Goal: Book appointment/travel/reservation

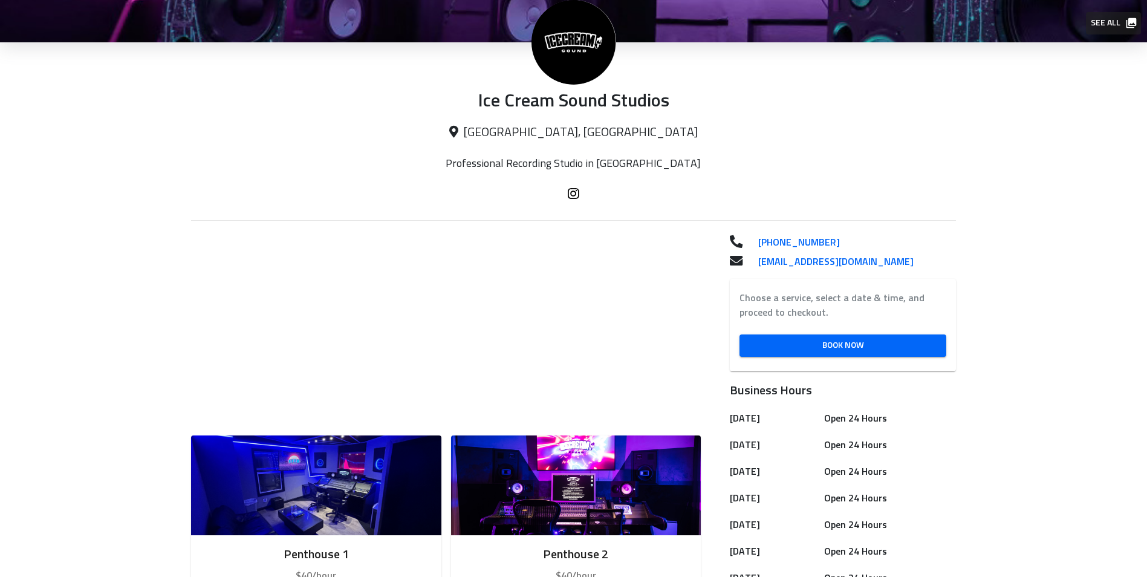
scroll to position [502, 0]
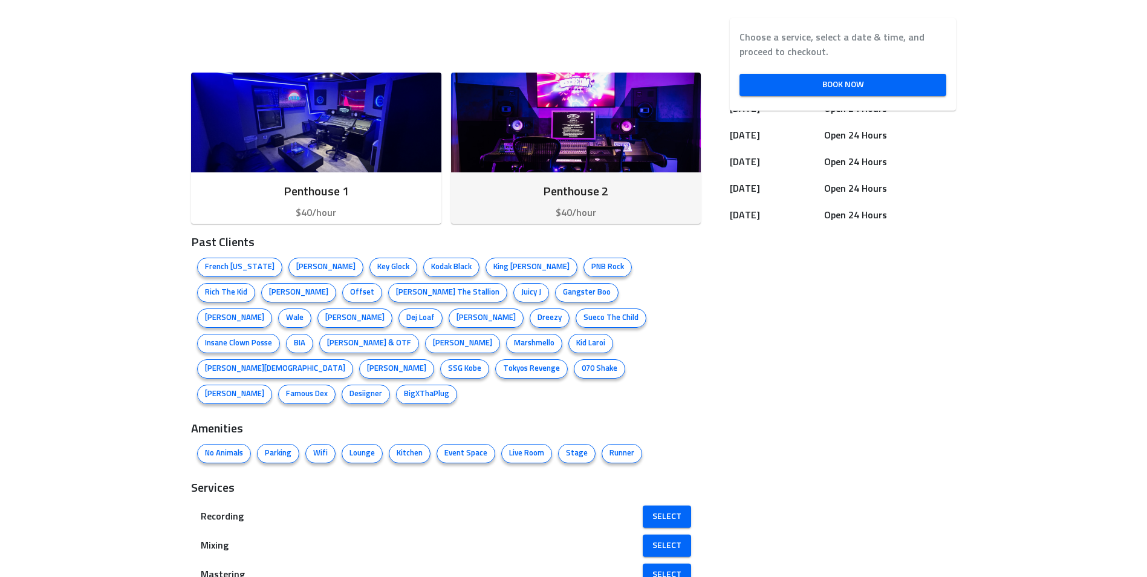
click at [616, 155] on img "button" at bounding box center [576, 123] width 250 height 100
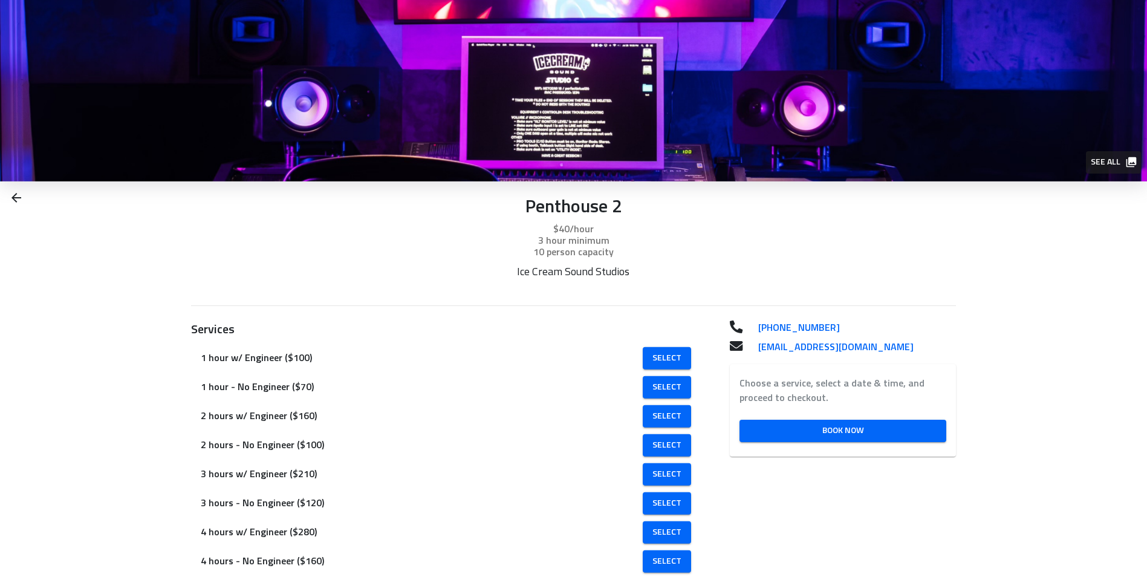
click at [742, 144] on img at bounding box center [573, 90] width 1147 height 181
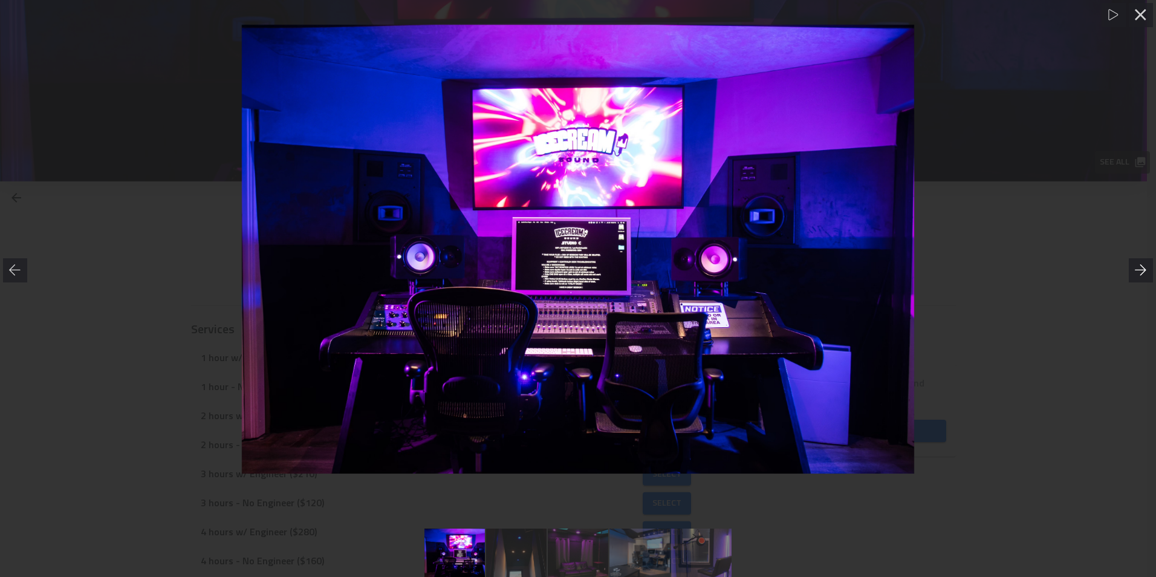
click at [1144, 270] on icon at bounding box center [1140, 269] width 11 height 11
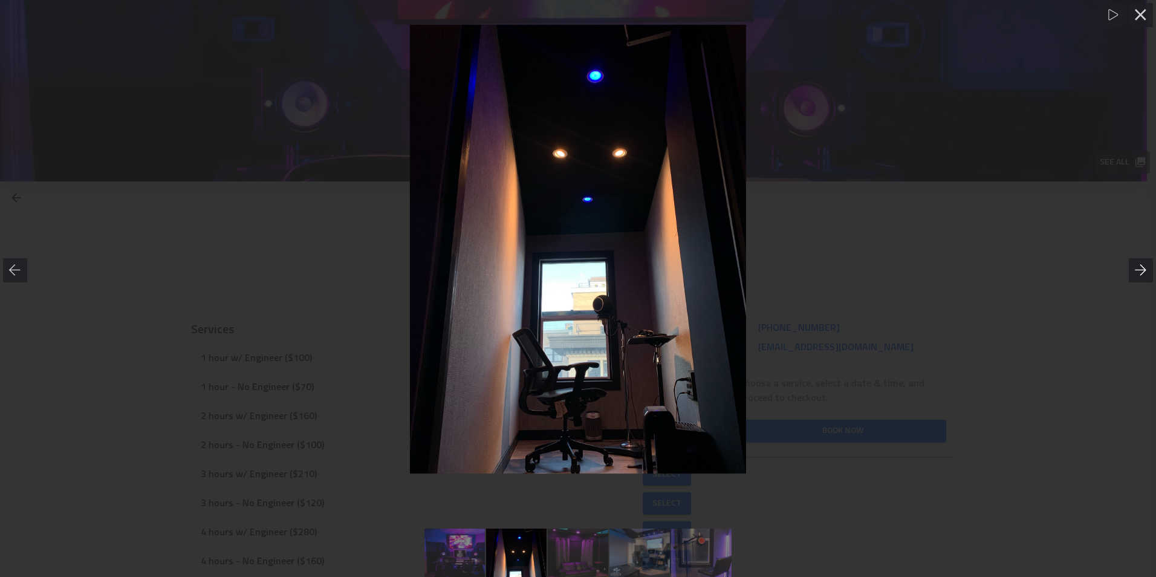
click at [1144, 270] on icon at bounding box center [1140, 269] width 11 height 11
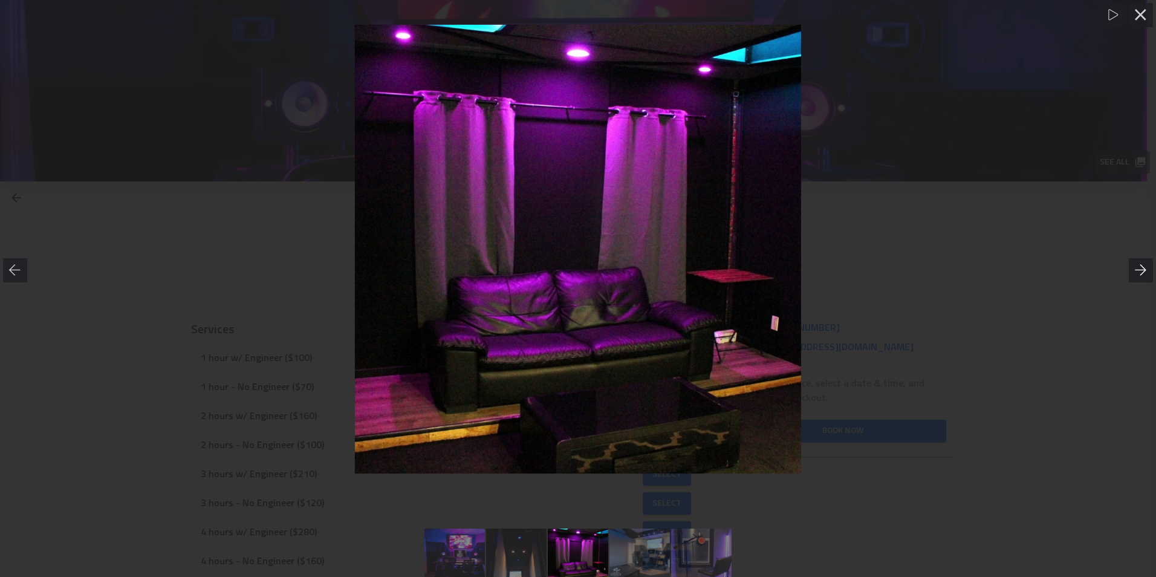
click at [1144, 270] on icon at bounding box center [1140, 269] width 11 height 11
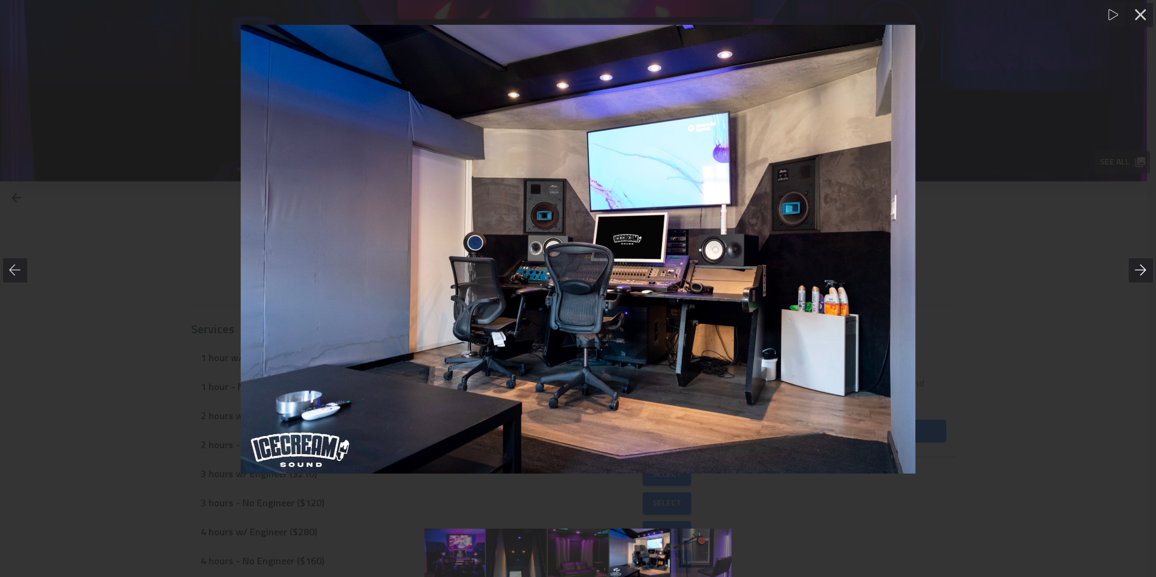
click at [1144, 270] on icon at bounding box center [1140, 269] width 11 height 11
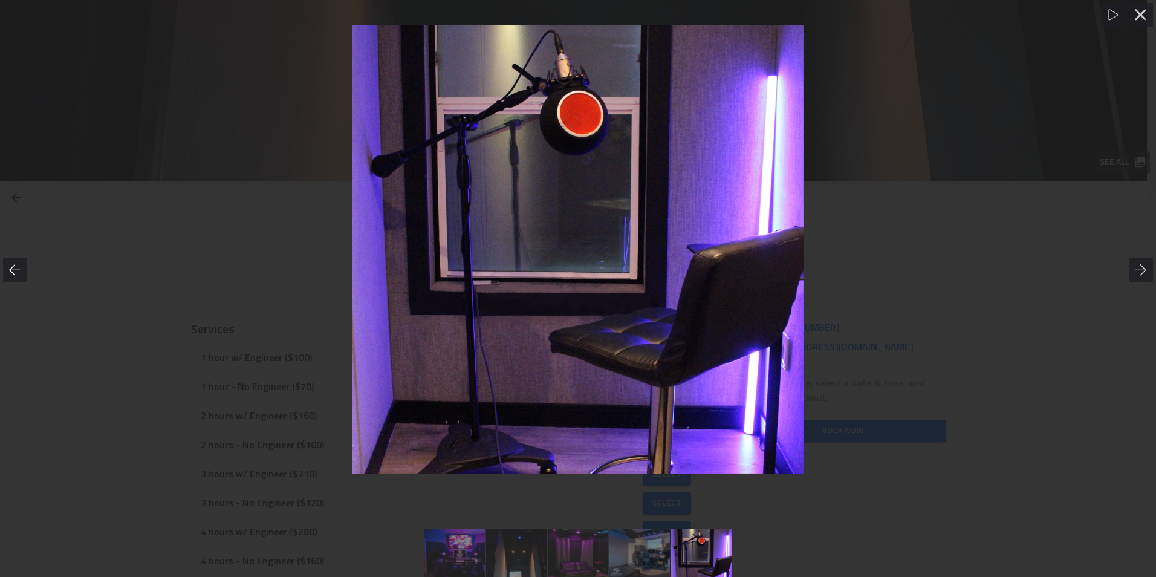
click at [12, 264] on icon at bounding box center [15, 270] width 12 height 12
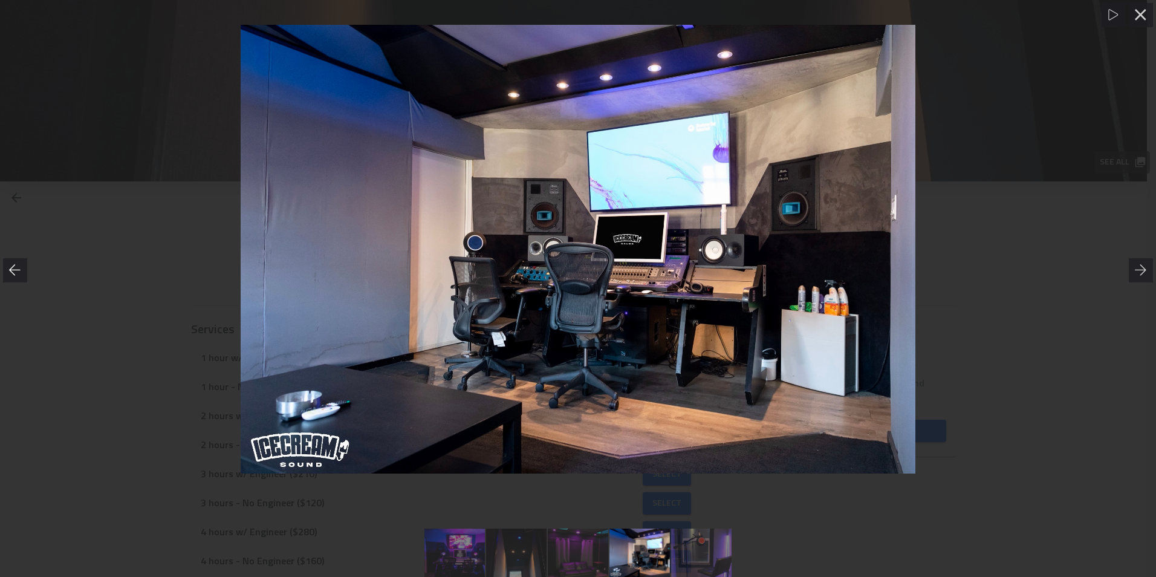
click at [11, 264] on icon at bounding box center [15, 270] width 12 height 12
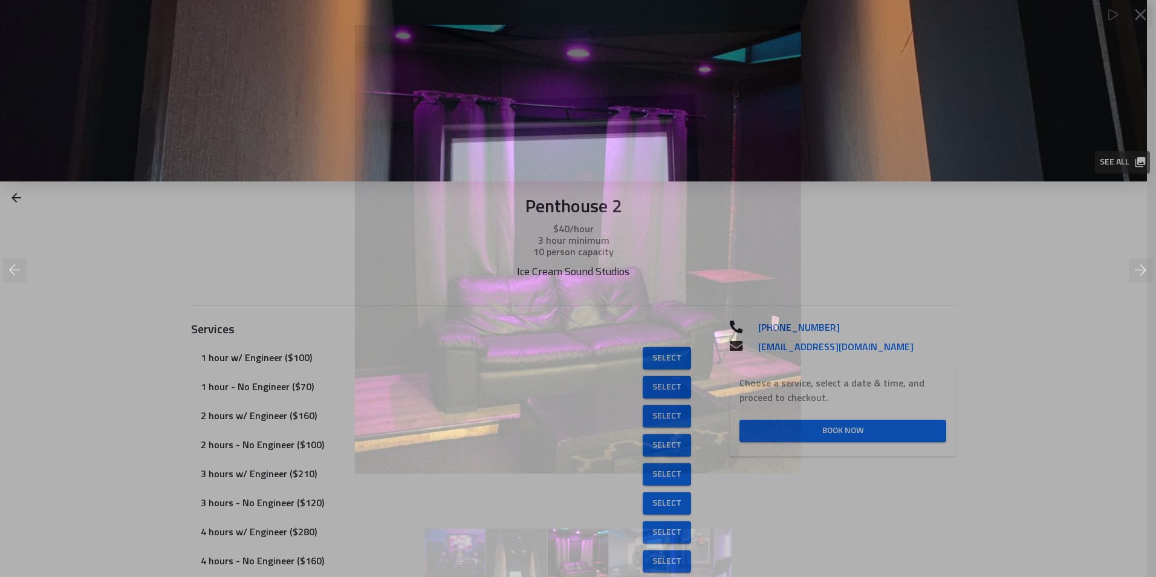
click at [175, 262] on div at bounding box center [578, 249] width 1156 height 449
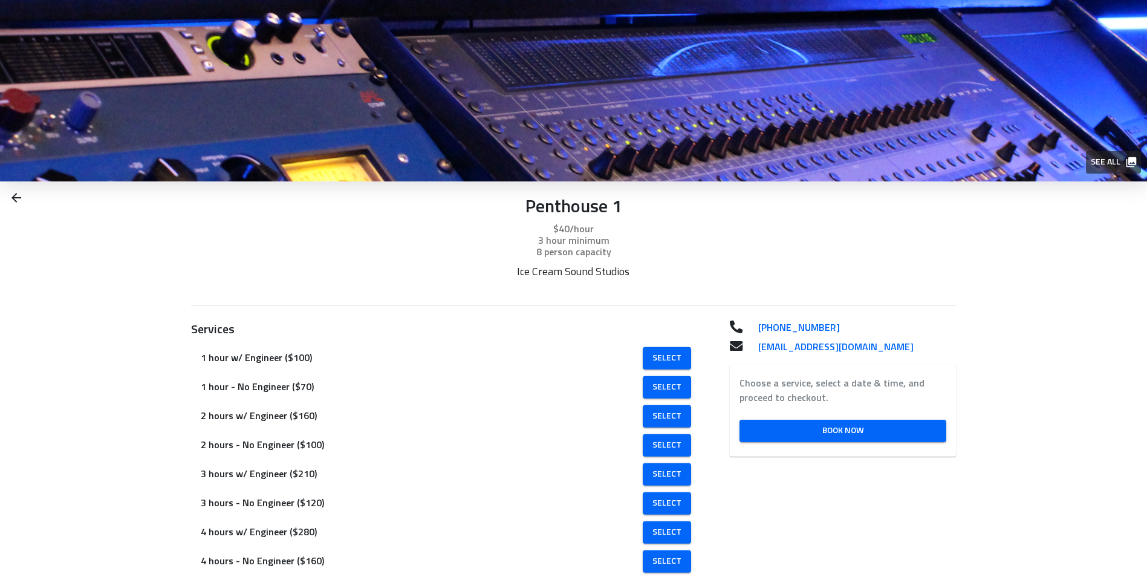
click at [1104, 161] on span "See all" at bounding box center [1113, 162] width 44 height 15
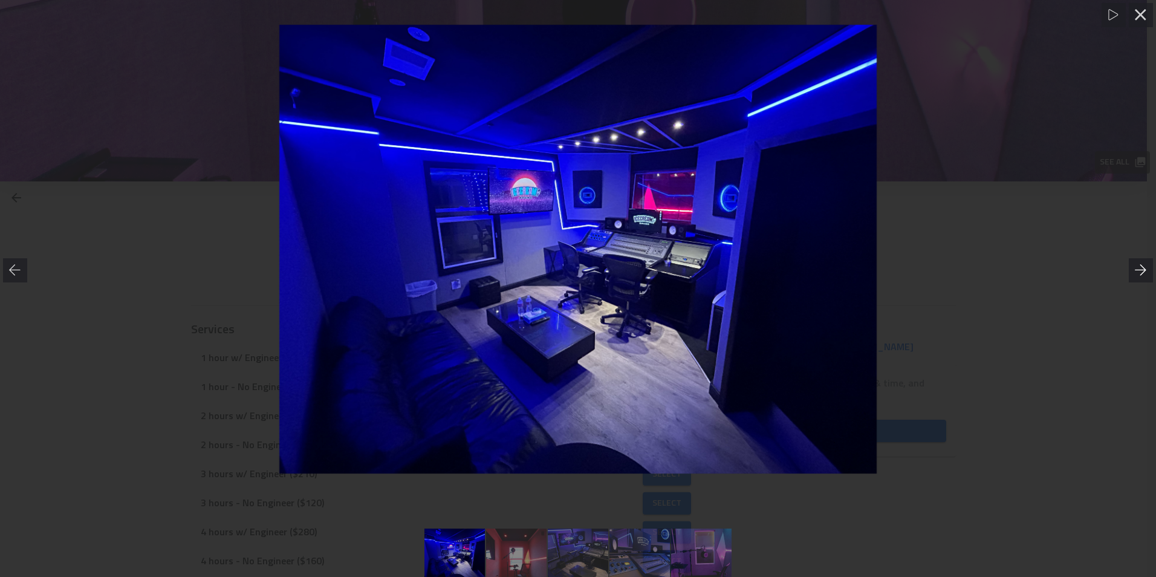
click at [1133, 277] on div at bounding box center [1141, 270] width 24 height 24
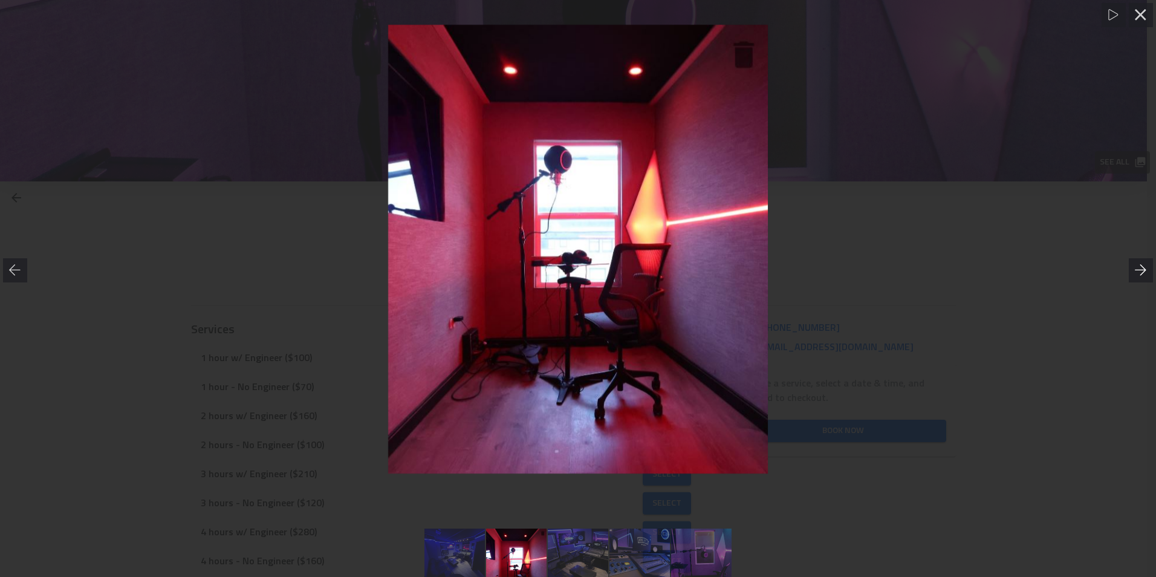
click at [1133, 277] on div at bounding box center [1141, 270] width 24 height 24
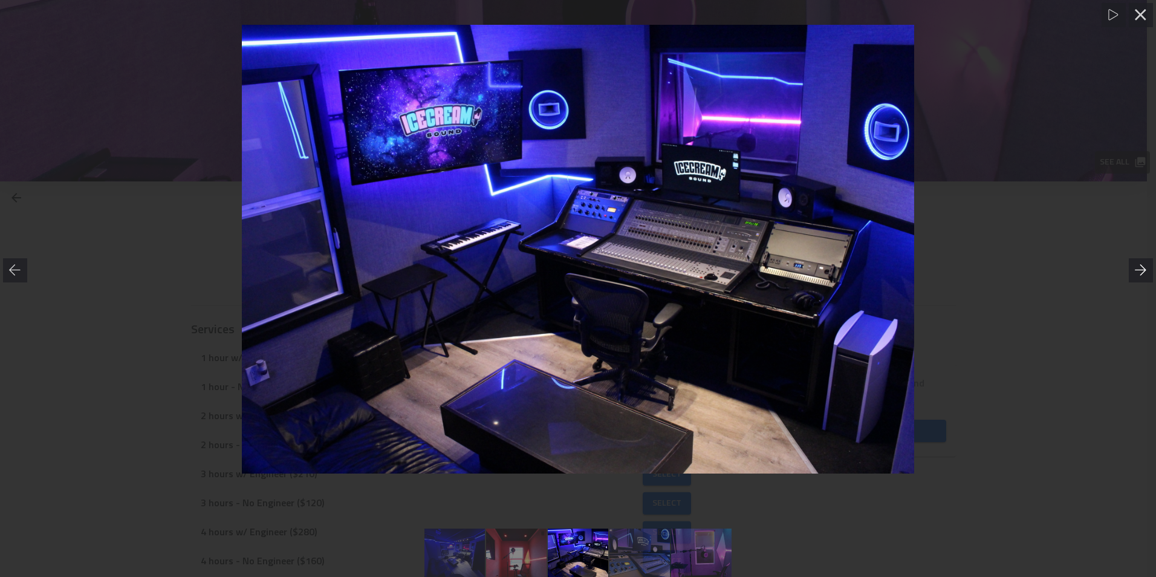
click at [1133, 277] on div at bounding box center [1141, 270] width 24 height 24
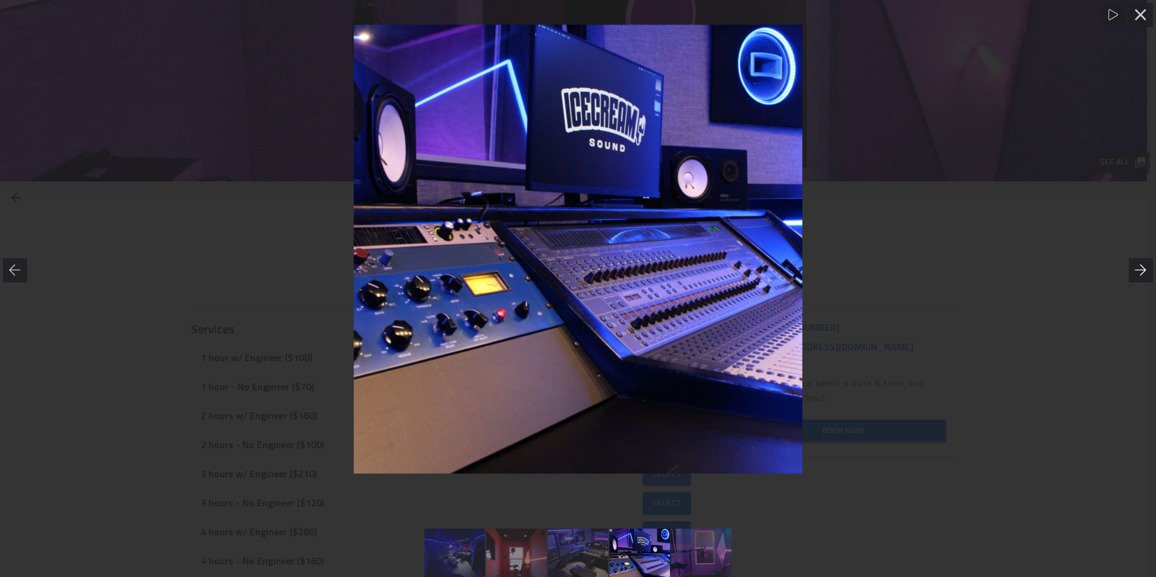
click at [1133, 277] on div at bounding box center [1141, 270] width 24 height 24
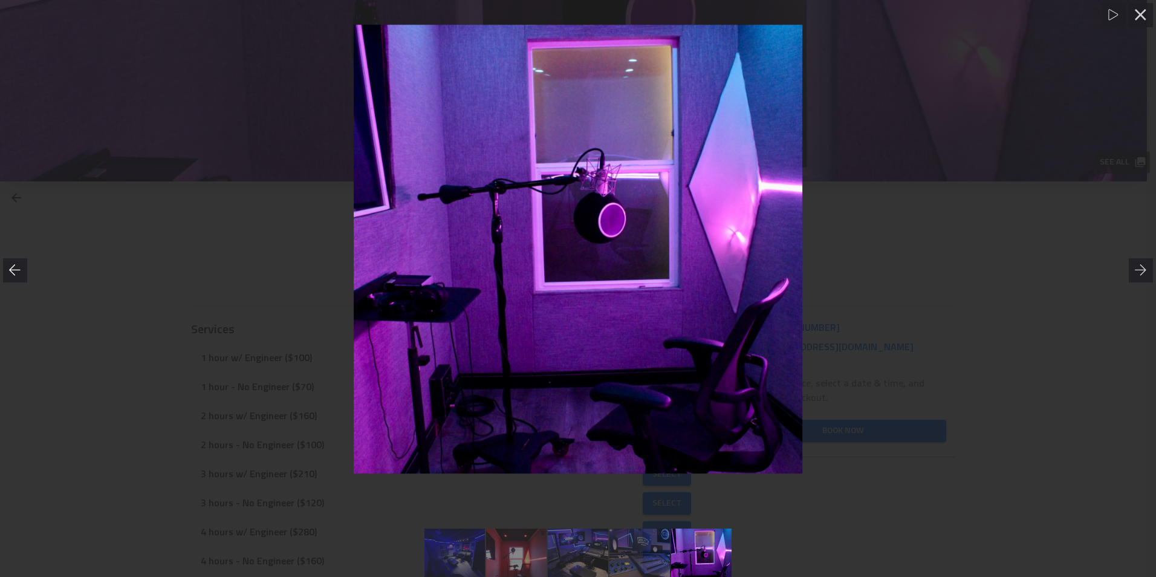
click at [18, 263] on div at bounding box center [15, 270] width 24 height 24
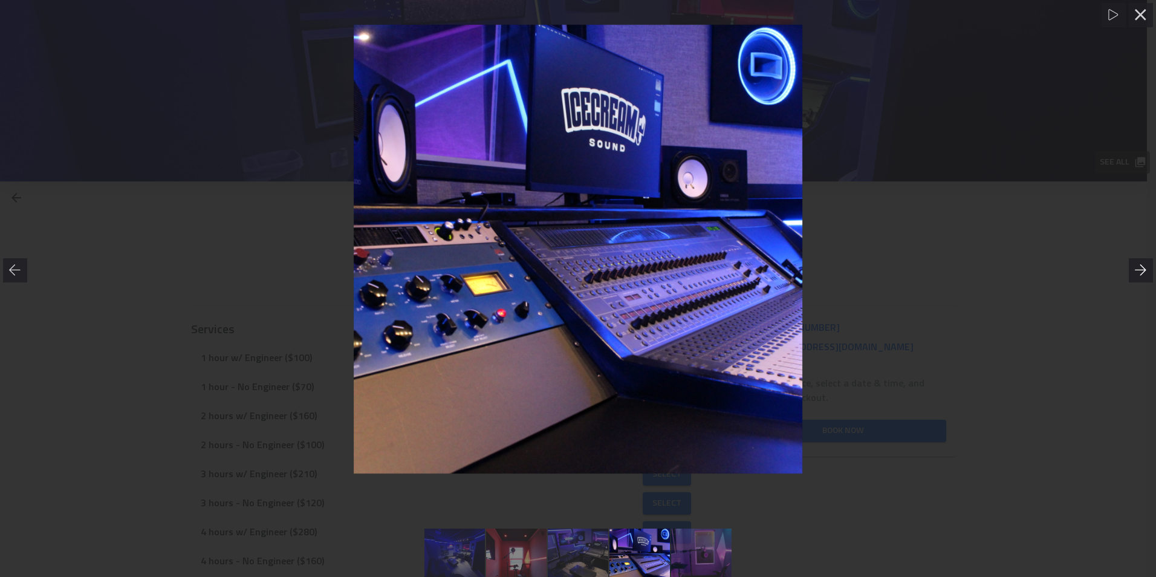
click at [1136, 278] on div at bounding box center [1141, 270] width 24 height 24
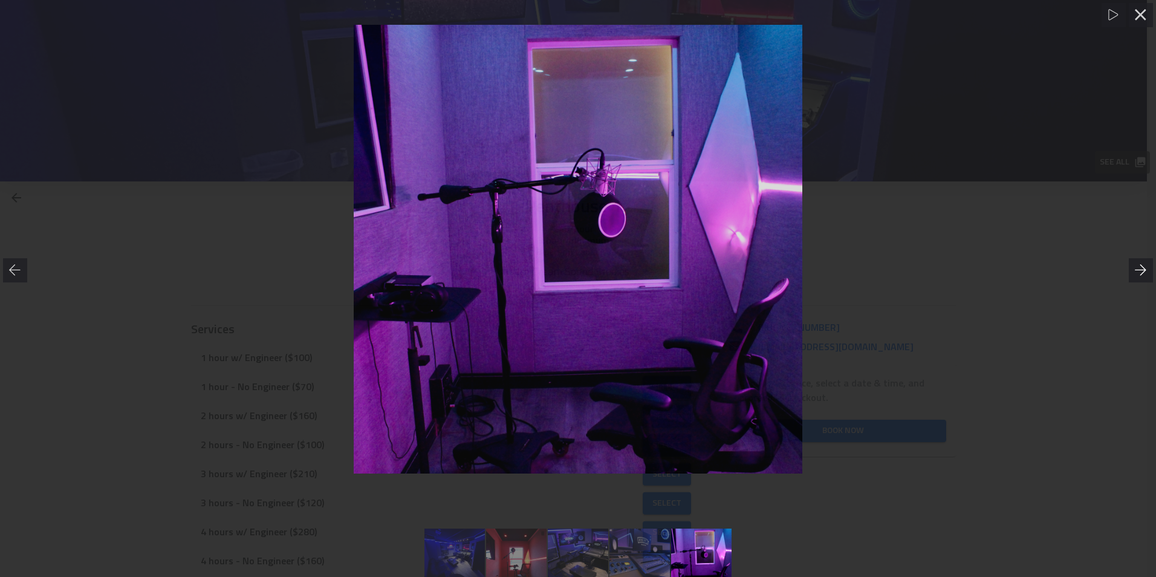
click at [1136, 278] on div at bounding box center [1141, 270] width 24 height 24
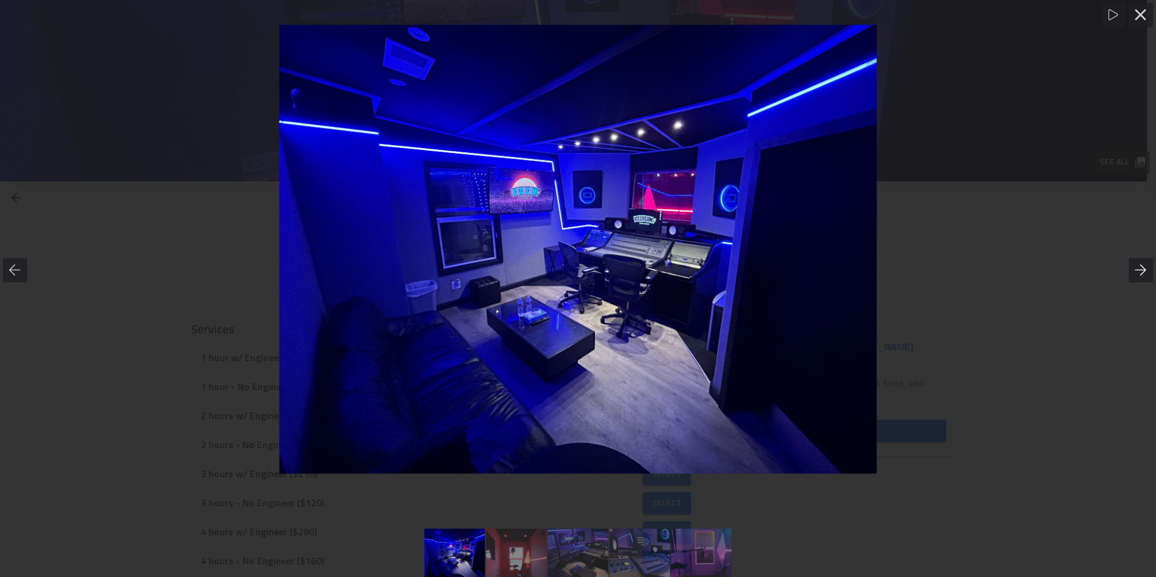
click at [1136, 278] on div at bounding box center [1141, 270] width 24 height 24
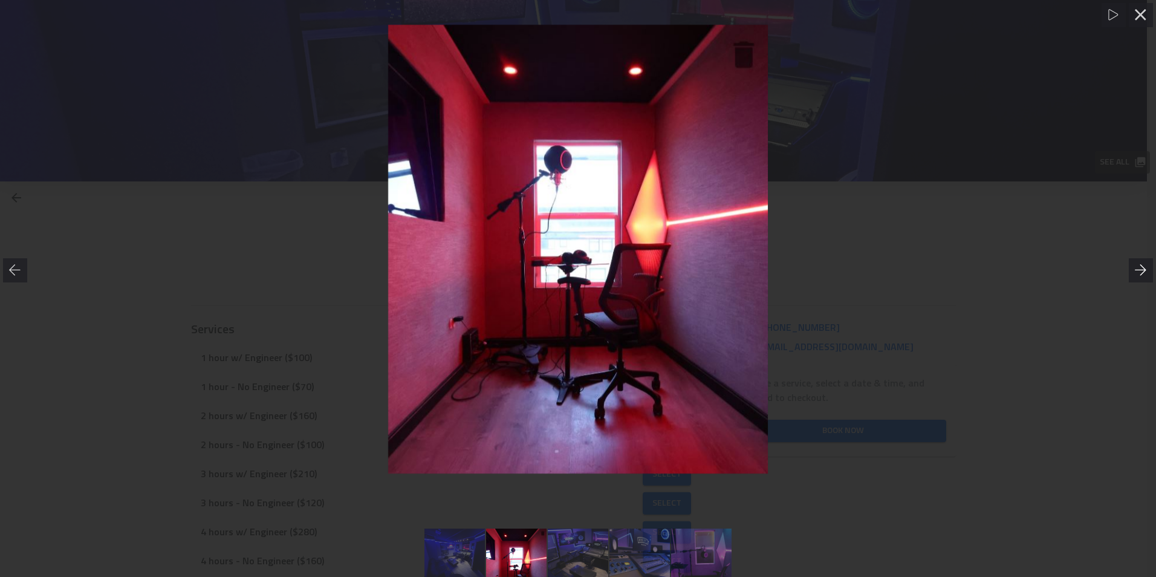
click at [1136, 278] on div at bounding box center [1141, 270] width 24 height 24
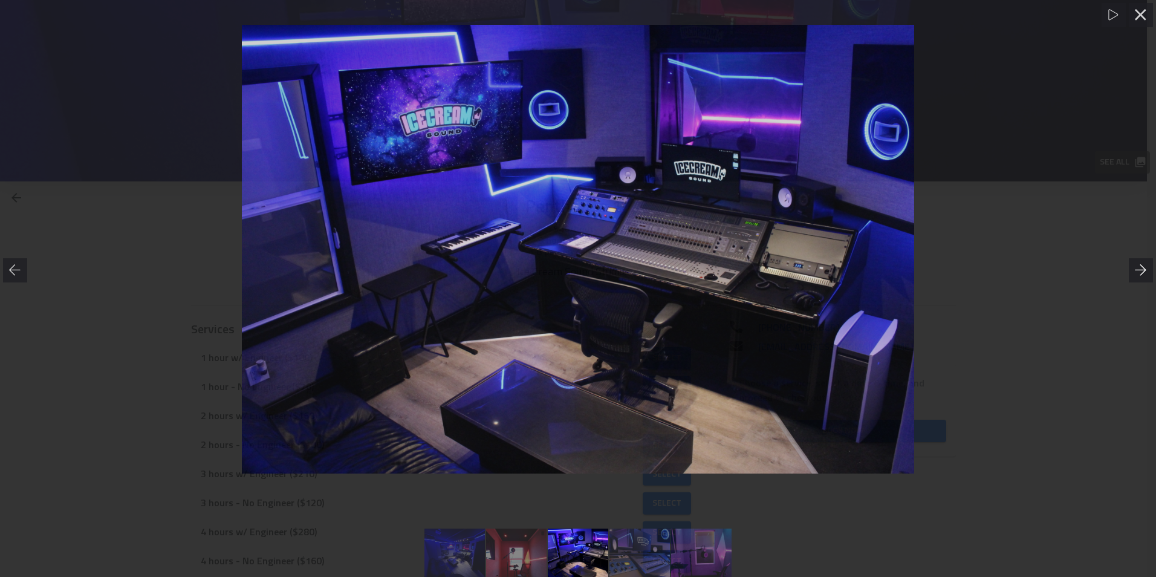
click at [1136, 278] on div at bounding box center [1141, 270] width 24 height 24
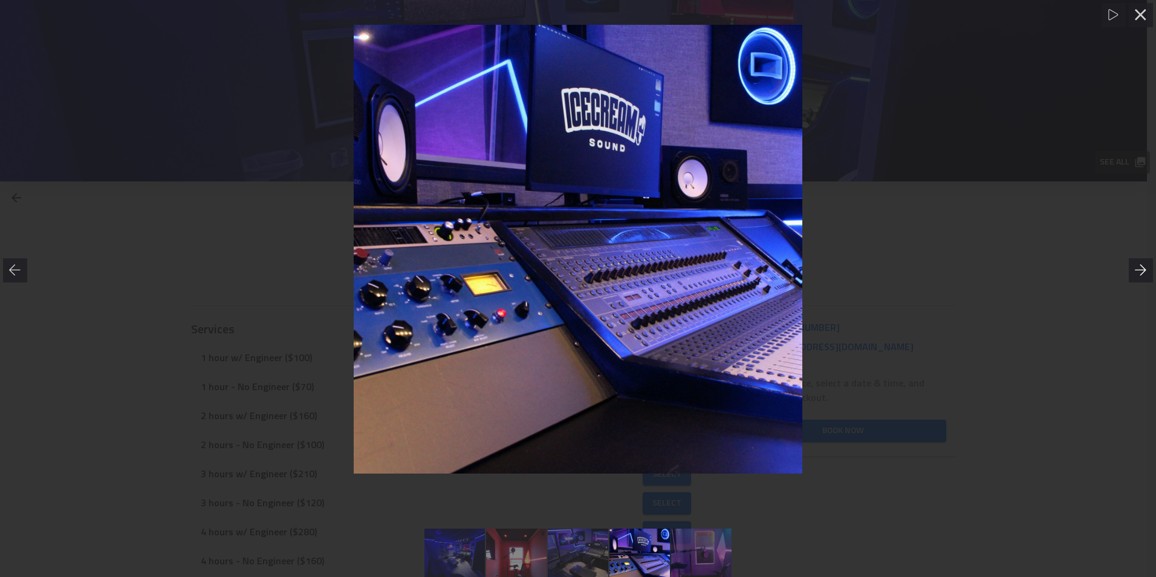
click at [1136, 278] on div at bounding box center [1141, 270] width 24 height 24
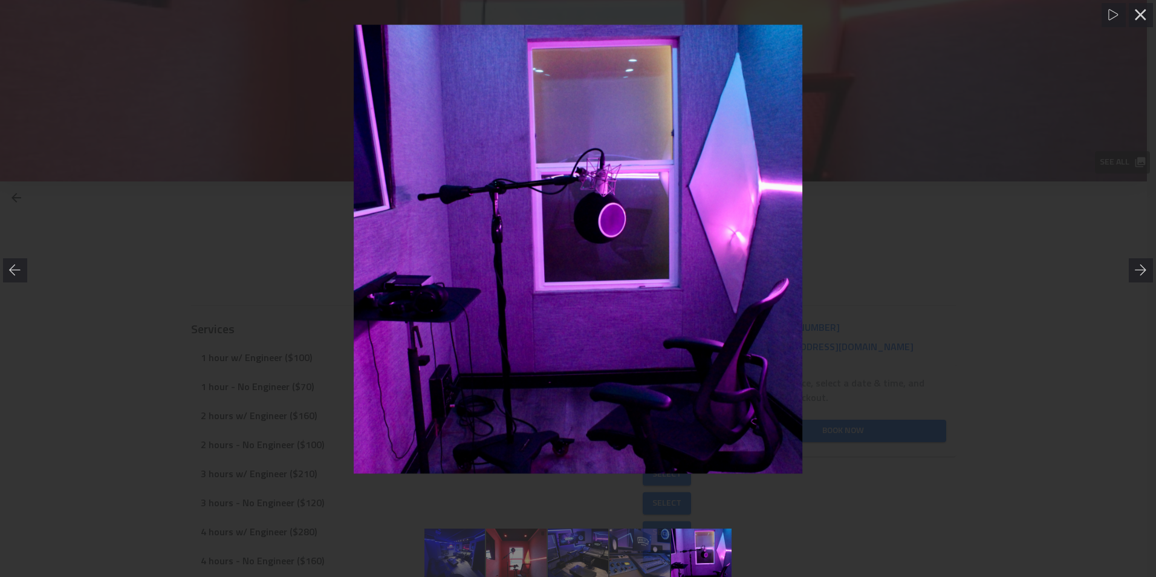
click at [301, 258] on div at bounding box center [578, 249] width 1156 height 449
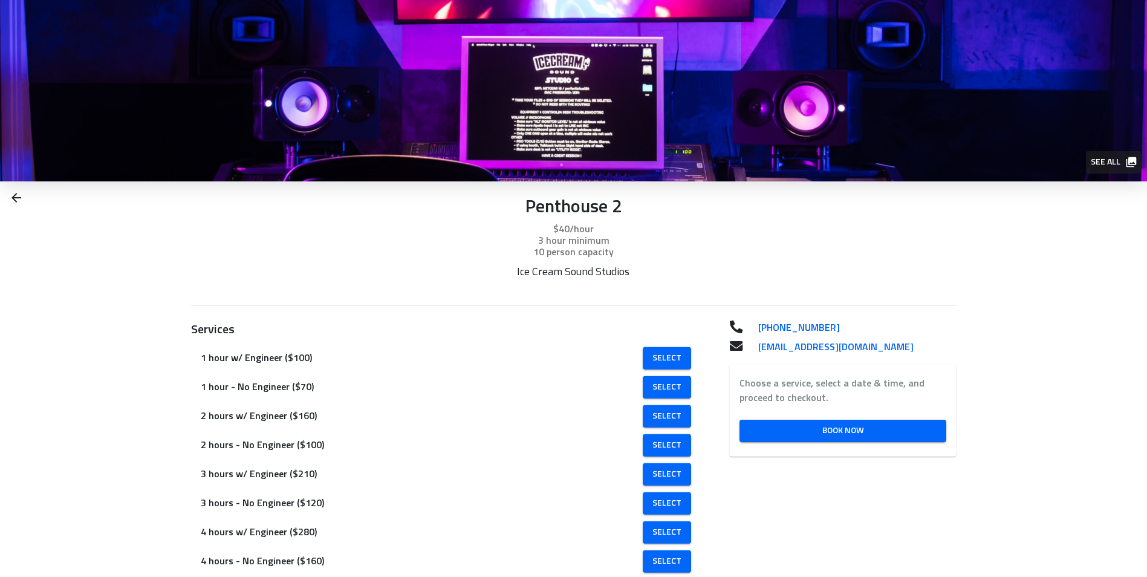
click at [800, 119] on img at bounding box center [573, 90] width 1147 height 181
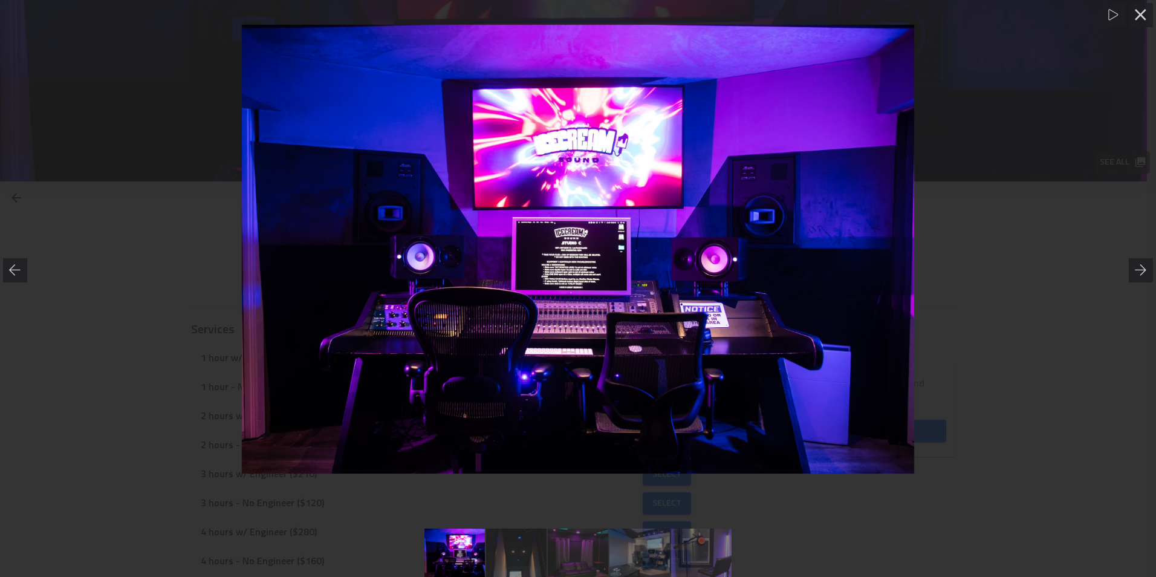
click at [240, 226] on div at bounding box center [578, 249] width 1156 height 449
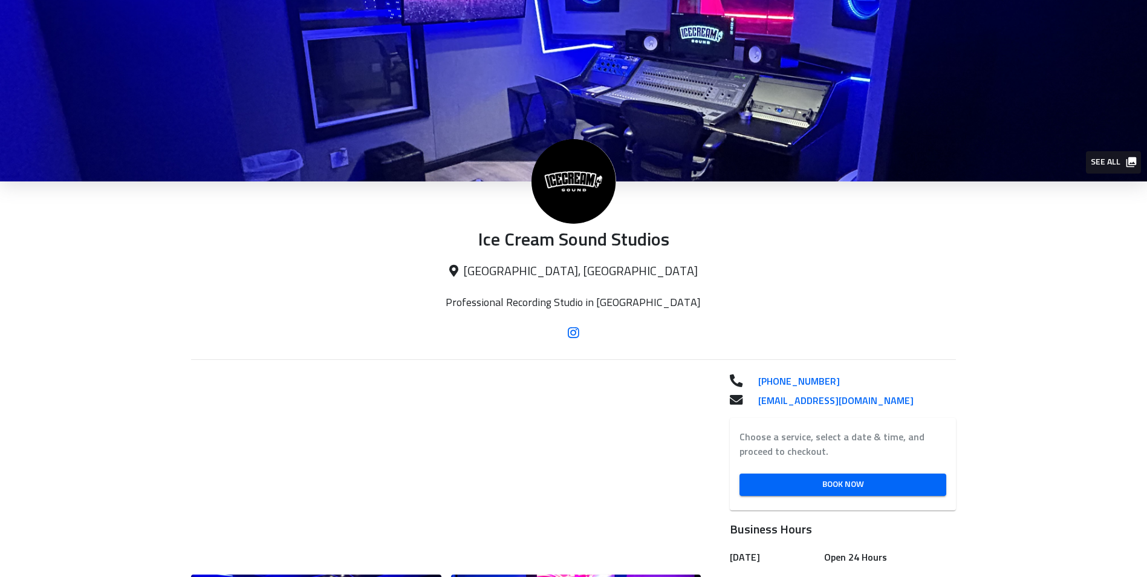
click at [576, 335] on icon at bounding box center [573, 333] width 11 height 10
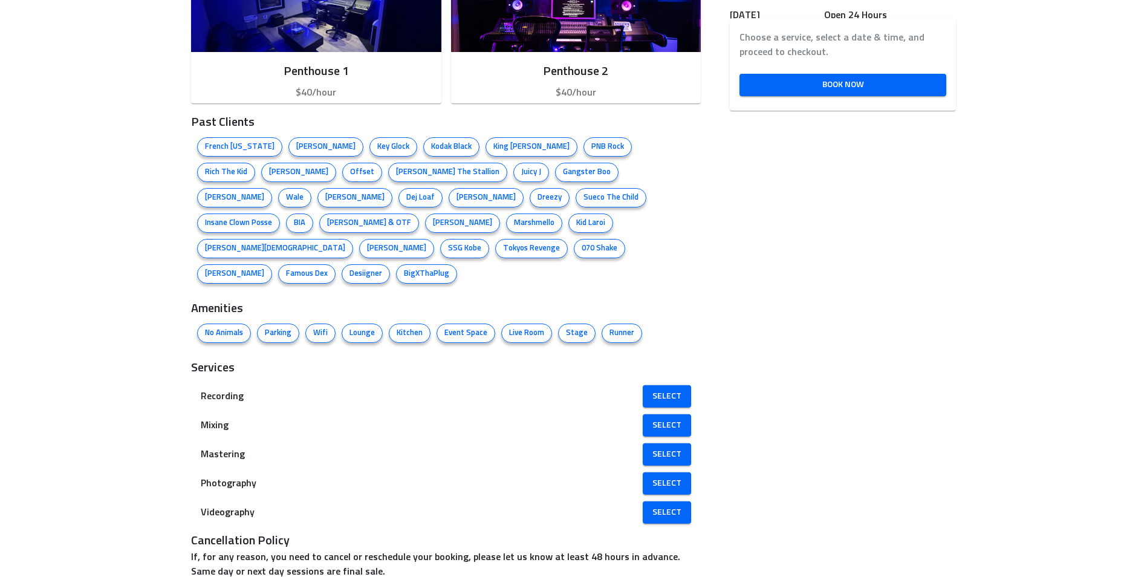
scroll to position [623, 0]
click at [658, 388] on span "Select" at bounding box center [667, 395] width 29 height 15
